Goal: Find specific page/section: Find specific page/section

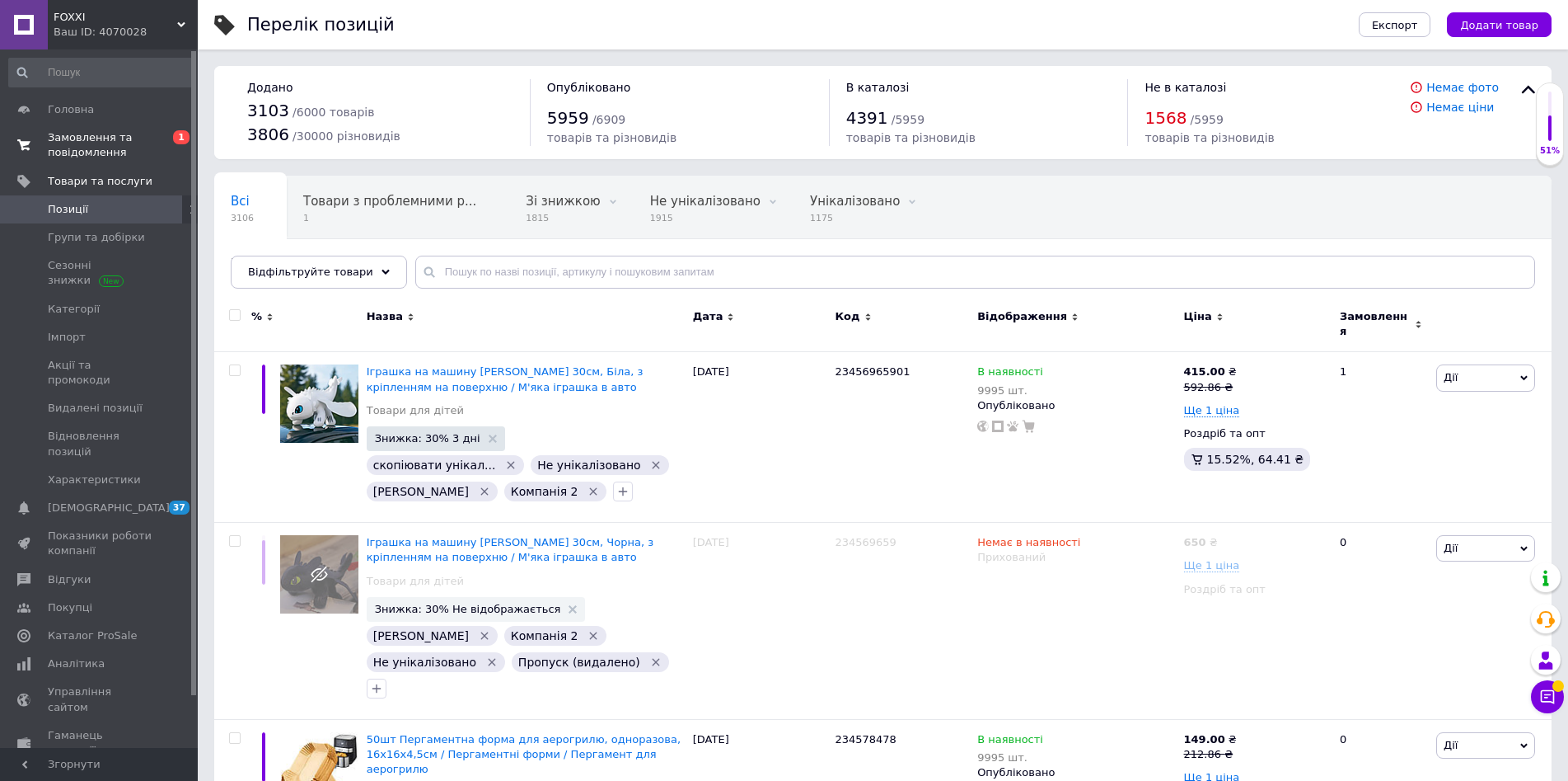
click at [98, 159] on span "Замовлення та повідомлення" at bounding box center [99, 145] width 104 height 30
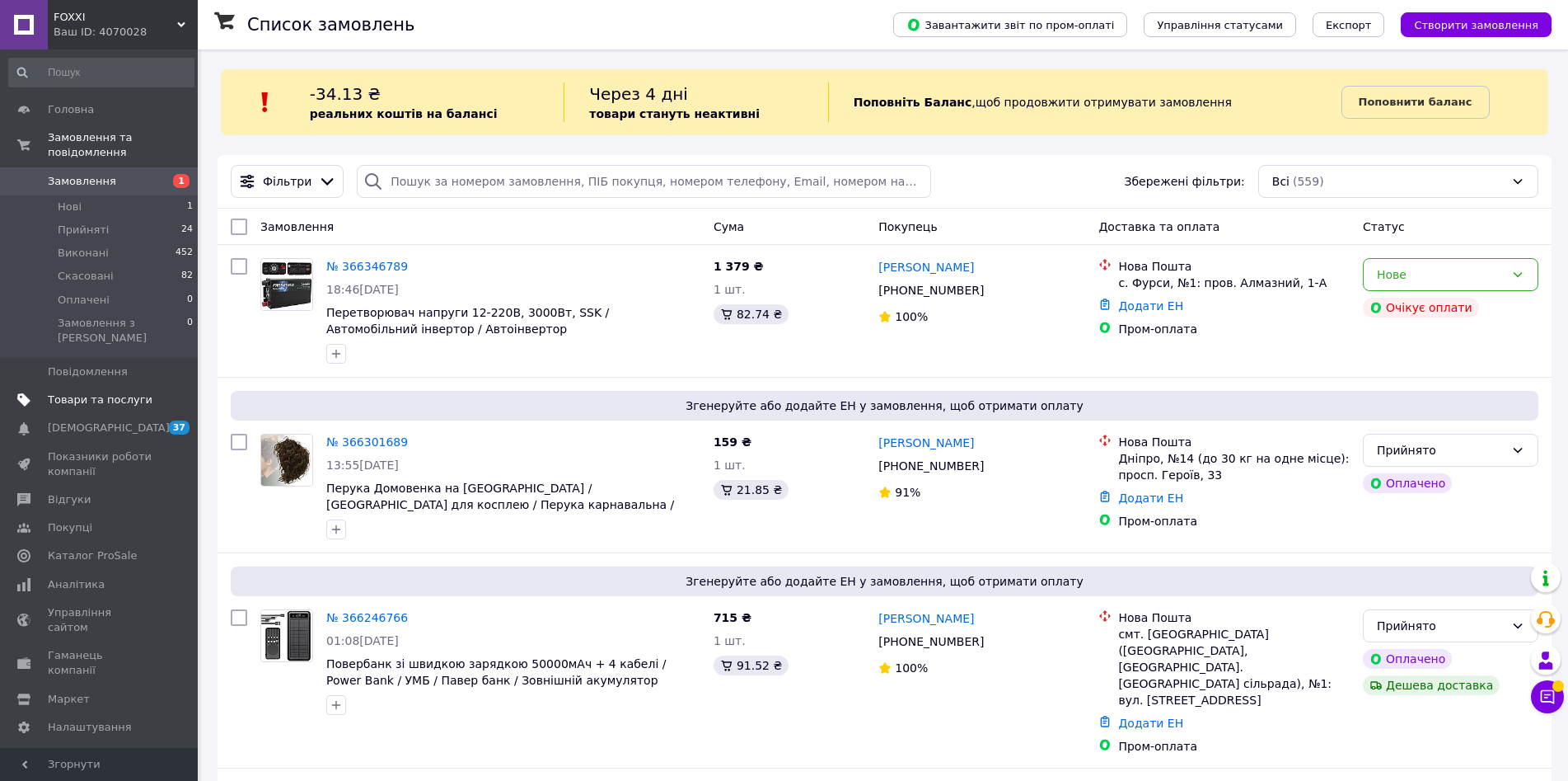
click at [133, 385] on link "Товари та послуги" at bounding box center [101, 400] width 203 height 28
